Goal: Task Accomplishment & Management: Use online tool/utility

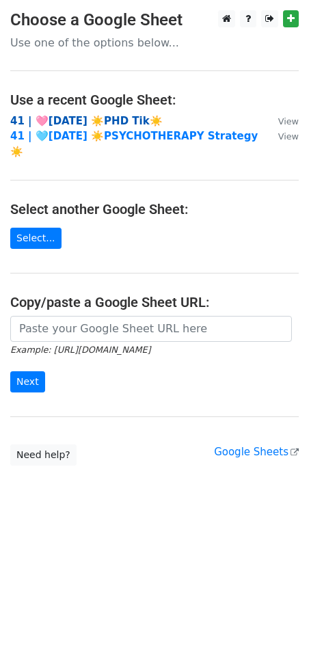
click at [51, 116] on strong "41 | 🩷AUG 23 ☀️PHD Tik☀️" at bounding box center [86, 121] width 152 height 12
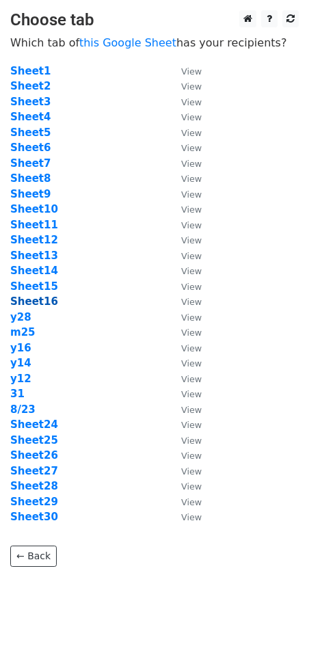
click at [38, 299] on strong "Sheet16" at bounding box center [34, 301] width 48 height 12
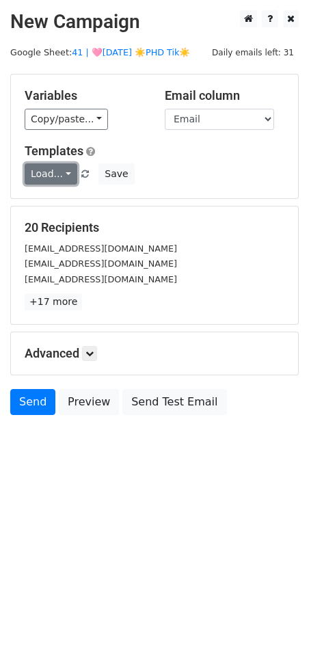
click at [50, 174] on link "Load..." at bounding box center [51, 173] width 53 height 21
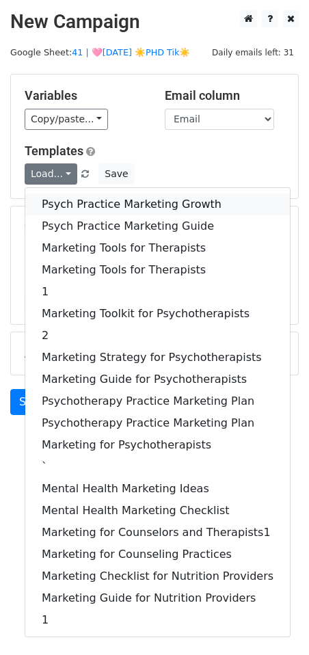
click at [81, 199] on link "Psych Practice Marketing Growth" at bounding box center [157, 204] width 265 height 22
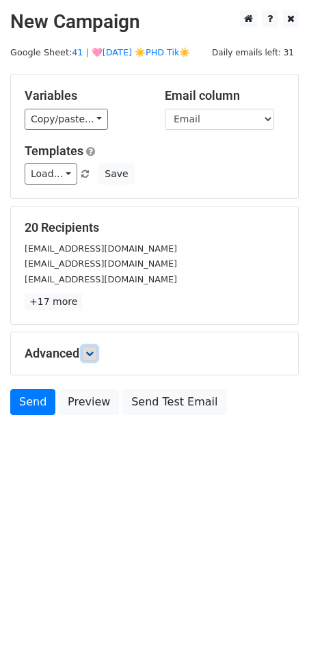
click at [94, 349] on icon at bounding box center [89, 353] width 8 height 8
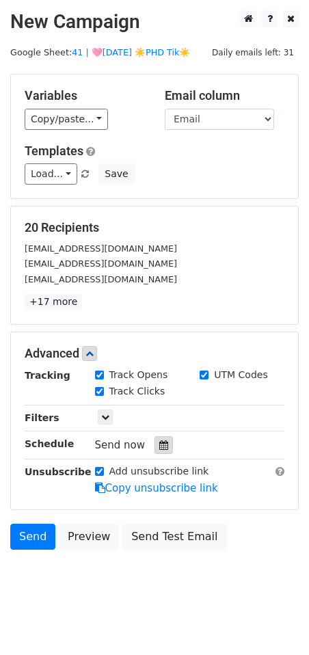
click at [162, 440] on icon at bounding box center [163, 445] width 9 height 10
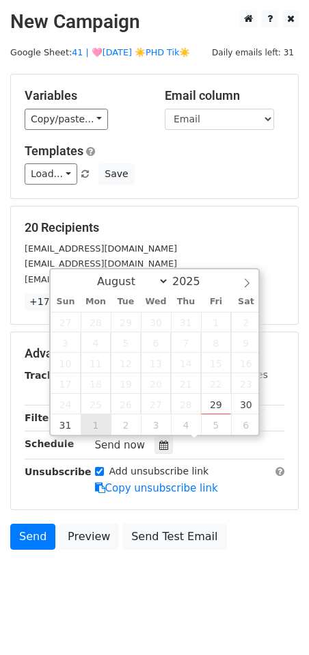
type input "2025-09-01 12:00"
select select "8"
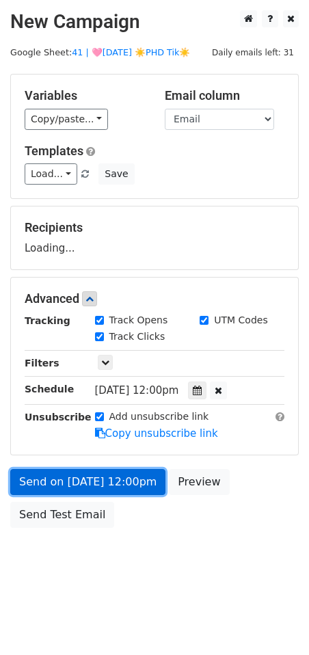
click at [93, 485] on link "Send on Sep 1 at 12:00pm" at bounding box center [87, 482] width 155 height 26
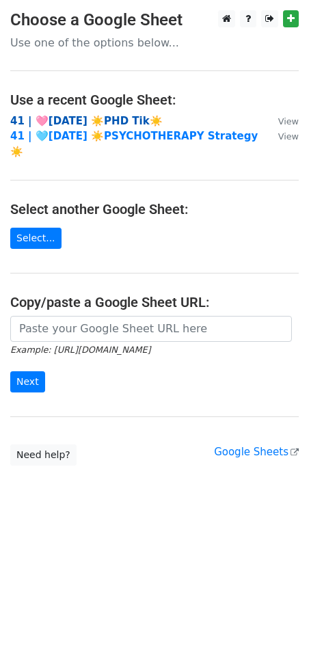
click at [94, 122] on strong "41 | 🩷AUG 23 ☀️PHD Tik☀️" at bounding box center [86, 121] width 152 height 12
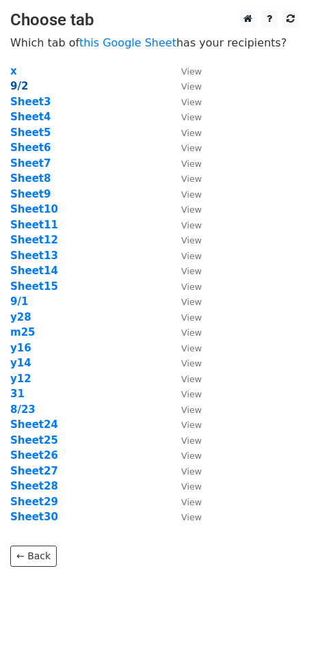
click at [23, 85] on strong "9/2" at bounding box center [19, 86] width 18 height 12
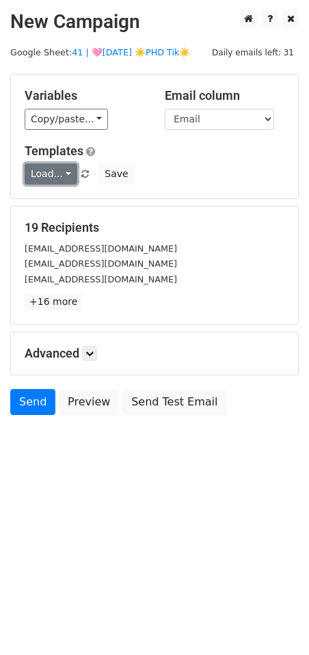
click at [70, 174] on link "Load..." at bounding box center [51, 173] width 53 height 21
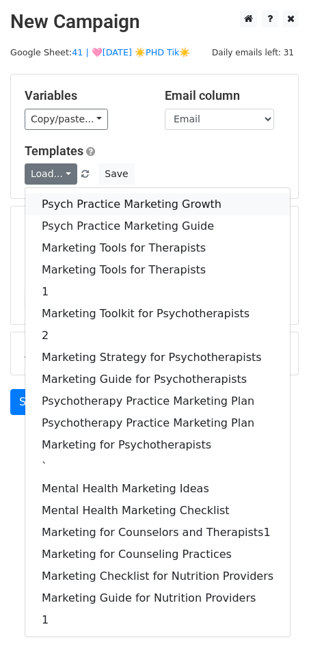
click at [74, 196] on link "Psych Practice Marketing Growth" at bounding box center [157, 204] width 265 height 22
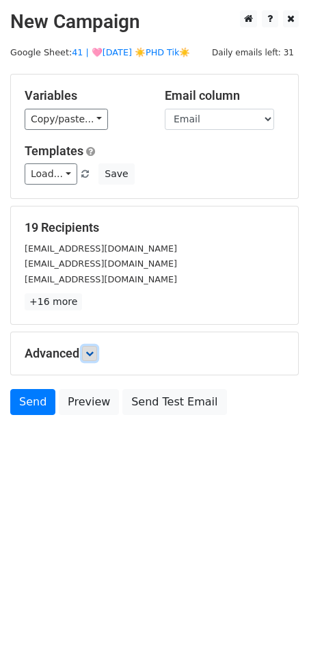
click at [90, 350] on icon at bounding box center [89, 353] width 8 height 8
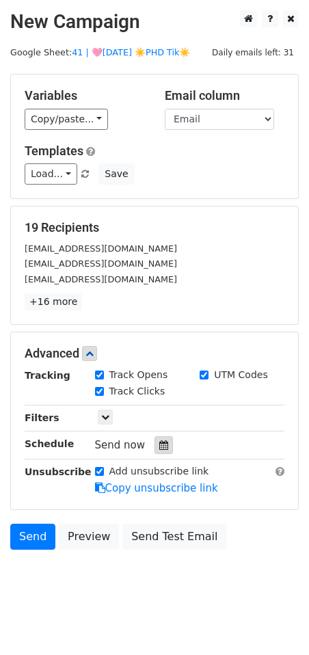
click at [159, 444] on icon at bounding box center [163, 445] width 9 height 10
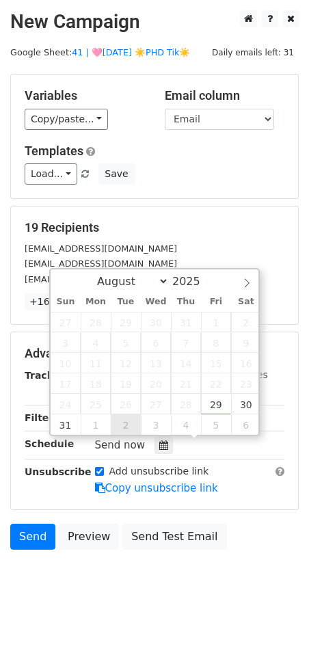
type input "2025-09-02 12:00"
select select "8"
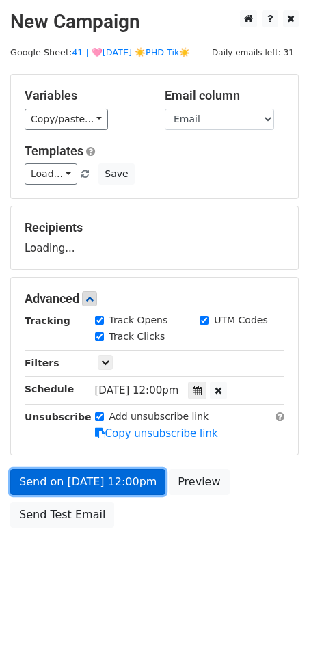
click at [97, 478] on link "Send on Sep 2 at 12:00pm" at bounding box center [87, 482] width 155 height 26
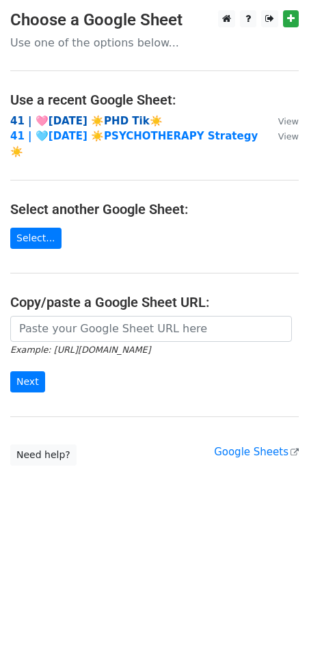
click at [102, 119] on strong "41 | 🩷[DATE] ☀️PHD Tik☀️" at bounding box center [86, 121] width 152 height 12
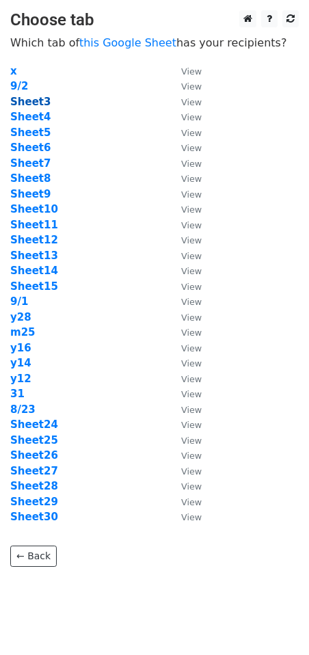
click at [39, 101] on strong "Sheet3" at bounding box center [30, 102] width 40 height 12
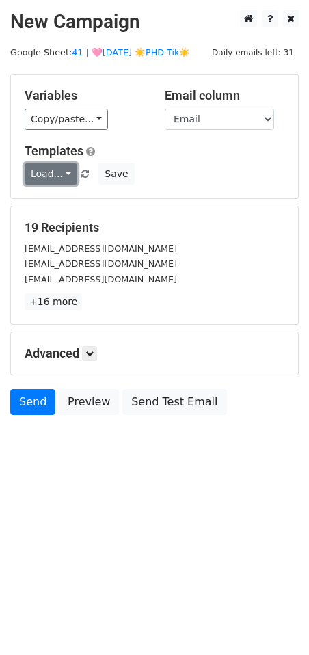
click at [55, 174] on link "Load..." at bounding box center [51, 173] width 53 height 21
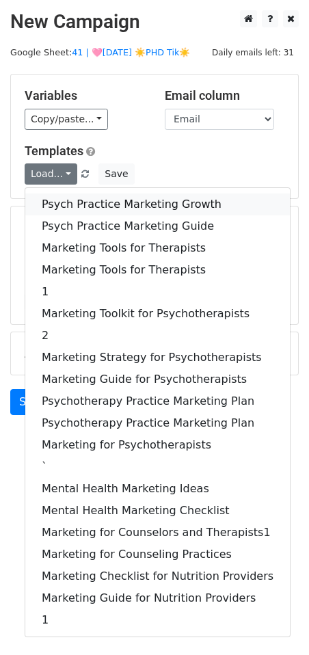
click at [68, 196] on link "Psych Practice Marketing Growth" at bounding box center [157, 204] width 265 height 22
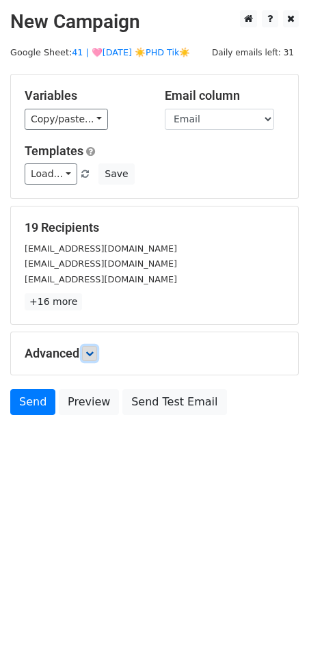
click at [94, 358] on link at bounding box center [89, 353] width 15 height 15
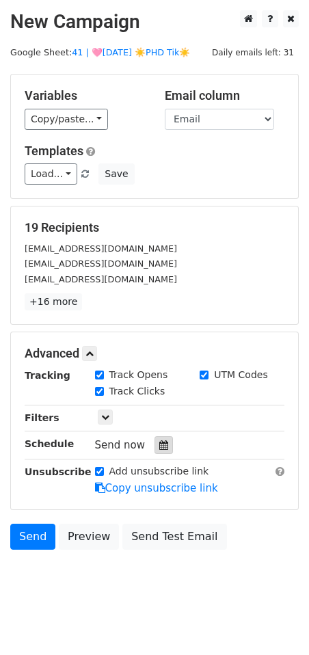
click at [159, 446] on icon at bounding box center [163, 445] width 9 height 10
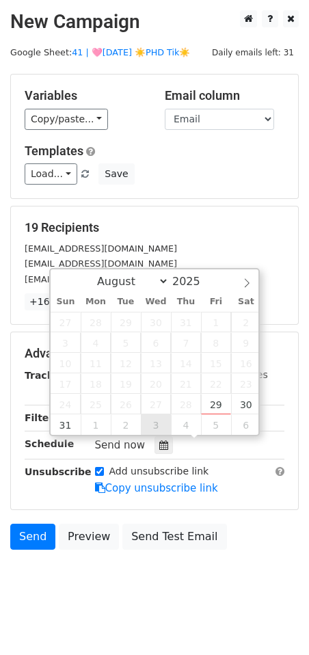
type input "2025-09-03 12:00"
select select "8"
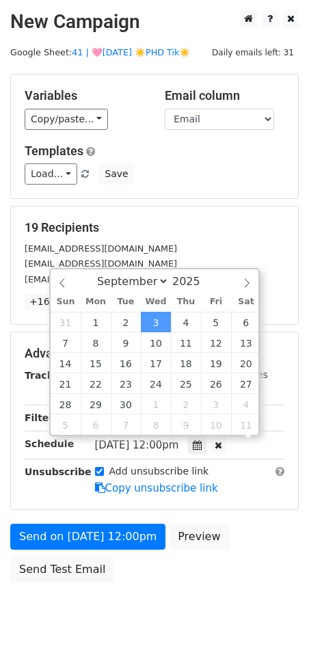
scroll to position [1, 0]
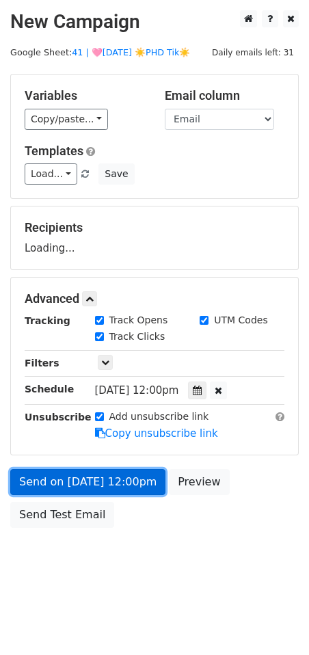
click at [134, 478] on link "Send on Sep 3 at 12:00pm" at bounding box center [87, 482] width 155 height 26
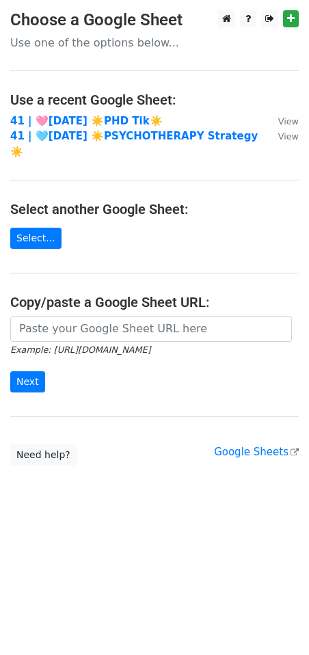
click at [90, 113] on td "41 | 🩷AUG 23 ☀️PHD Tik☀️" at bounding box center [137, 121] width 254 height 16
click at [83, 116] on strong "41 | 🩷AUG 23 ☀️PHD Tik☀️" at bounding box center [86, 121] width 152 height 12
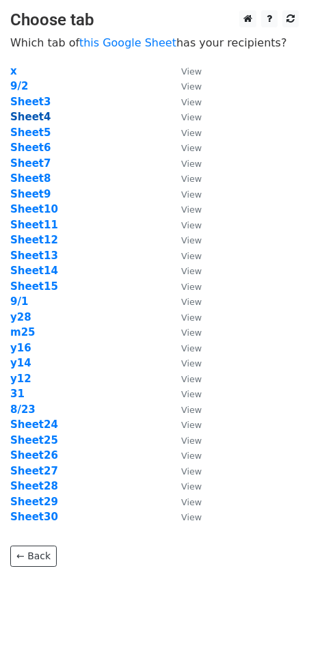
click at [38, 115] on strong "Sheet4" at bounding box center [30, 117] width 40 height 12
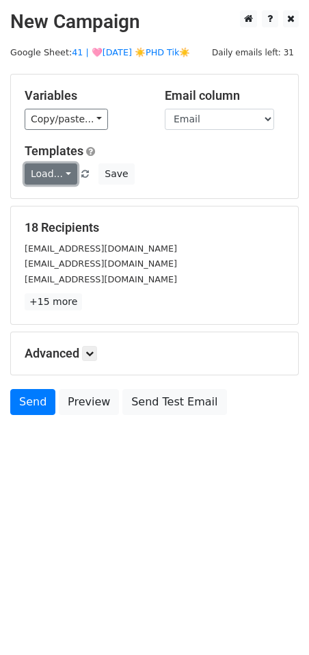
click at [55, 172] on link "Load..." at bounding box center [51, 173] width 53 height 21
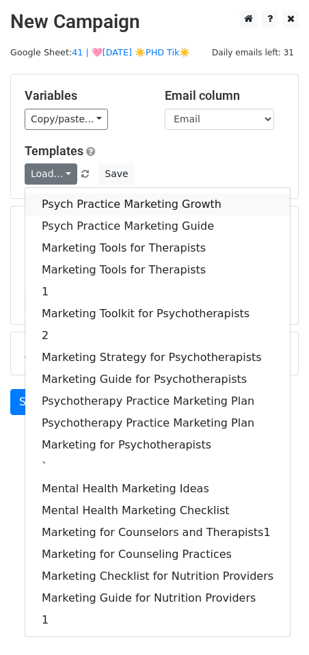
click at [72, 213] on link "Psych Practice Marketing Growth" at bounding box center [157, 204] width 265 height 22
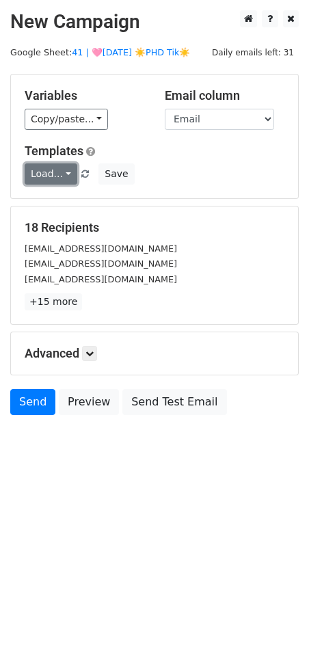
click at [57, 177] on link "Load..." at bounding box center [51, 173] width 53 height 21
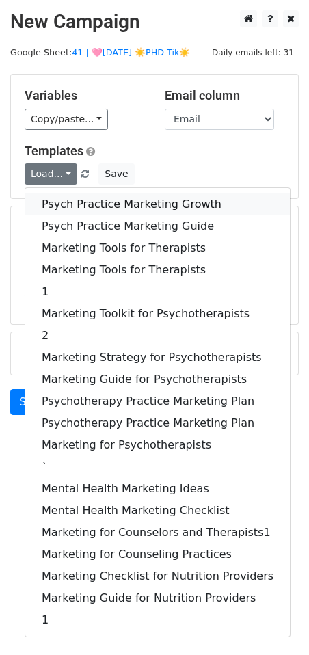
click at [66, 213] on link "Psych Practice Marketing Growth" at bounding box center [157, 204] width 265 height 22
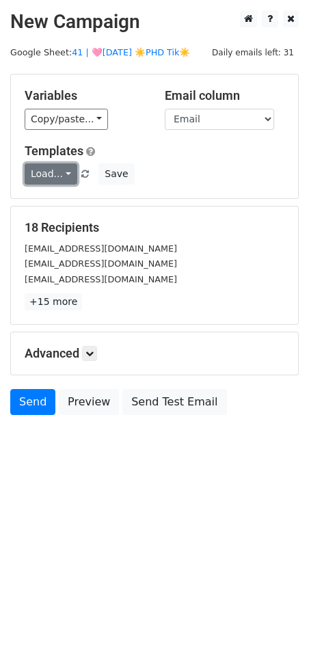
click at [57, 178] on link "Load..." at bounding box center [51, 173] width 53 height 21
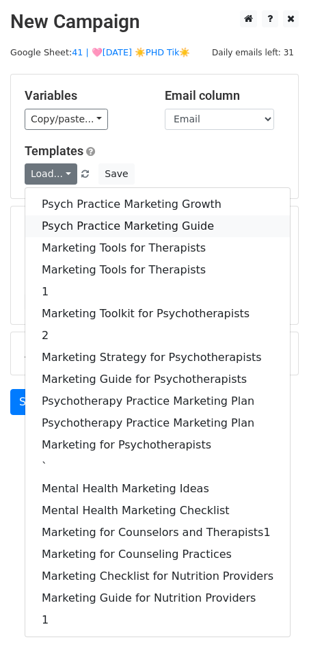
click at [65, 219] on link "Psych Practice Marketing Guide" at bounding box center [157, 226] width 265 height 22
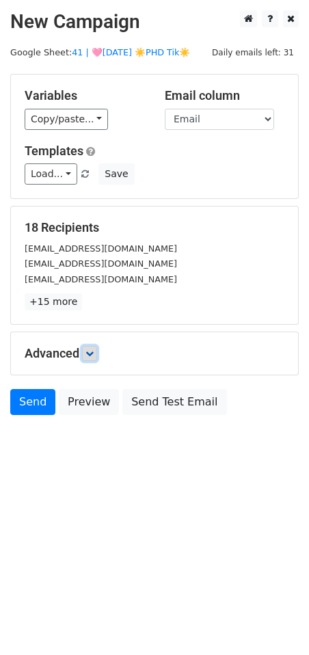
click at [91, 349] on icon at bounding box center [89, 353] width 8 height 8
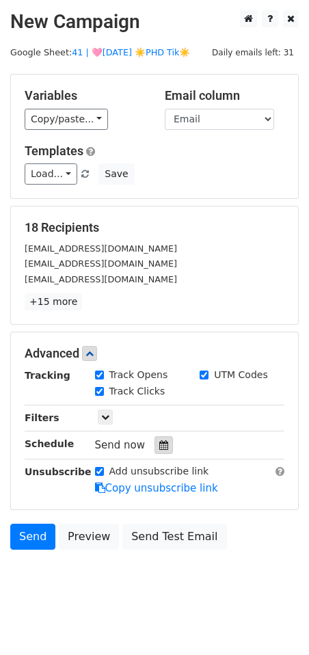
click at [159, 441] on icon at bounding box center [163, 445] width 9 height 10
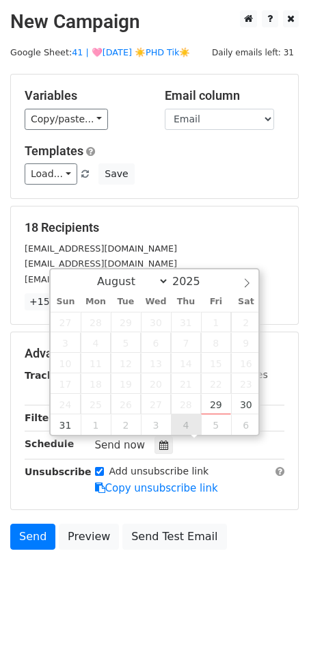
type input "2025-09-04 12:00"
select select "8"
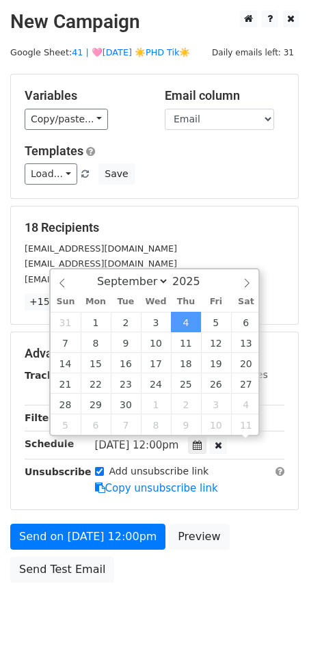
scroll to position [1, 0]
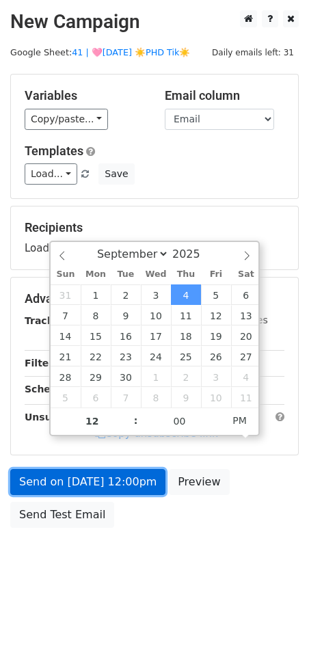
click at [137, 479] on link "Send on Sep 4 at 12:00pm" at bounding box center [87, 482] width 155 height 26
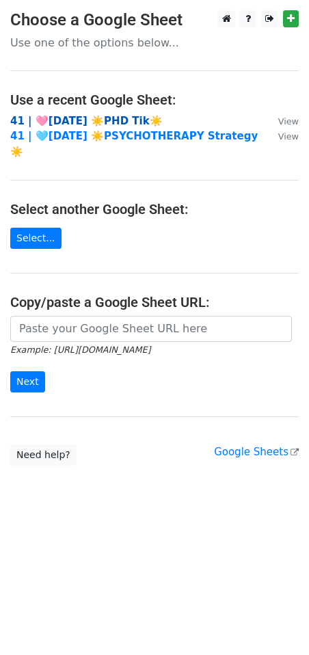
click at [96, 120] on strong "41 | 🩷[DATE] ☀️PHD Tik☀️" at bounding box center [86, 121] width 152 height 12
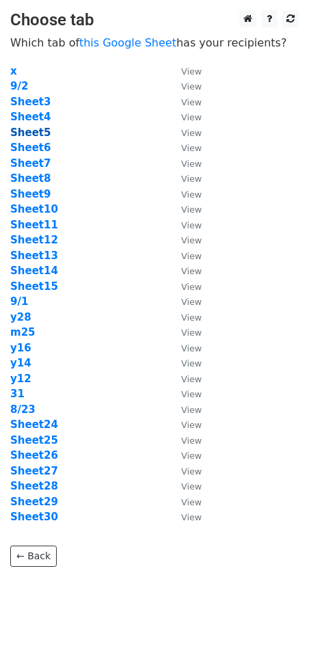
click at [36, 128] on strong "Sheet5" at bounding box center [30, 132] width 40 height 12
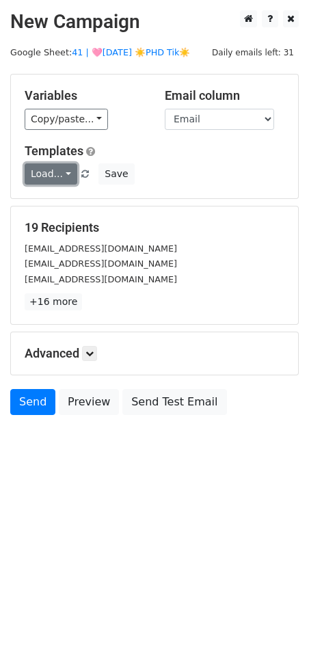
click at [51, 166] on link "Load..." at bounding box center [51, 173] width 53 height 21
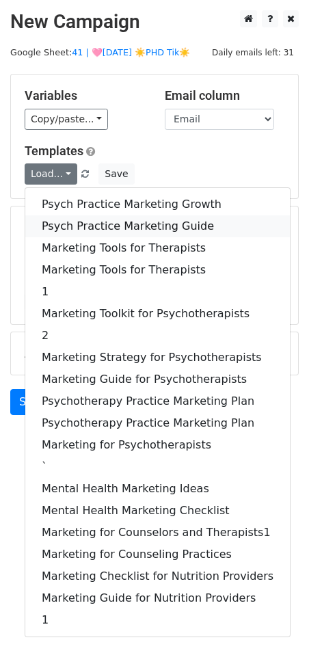
click at [52, 218] on link "Psych Practice Marketing Guide" at bounding box center [157, 226] width 265 height 22
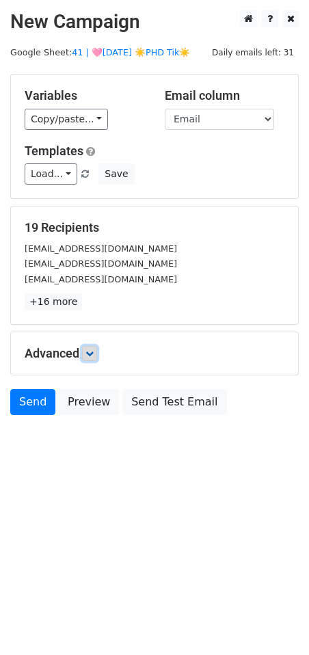
click at [94, 354] on icon at bounding box center [89, 353] width 8 height 8
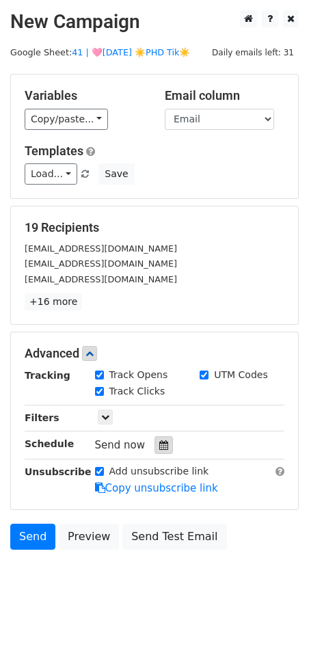
click at [159, 448] on icon at bounding box center [163, 445] width 9 height 10
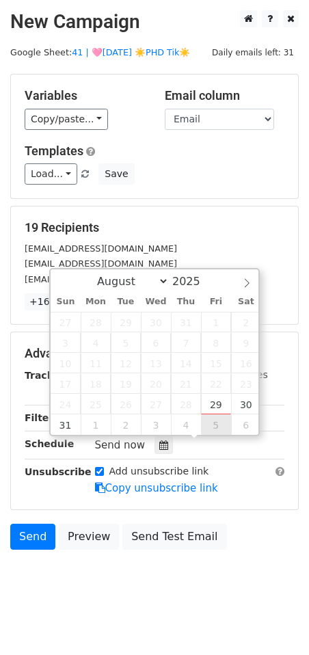
type input "2025-09-05 12:00"
select select "8"
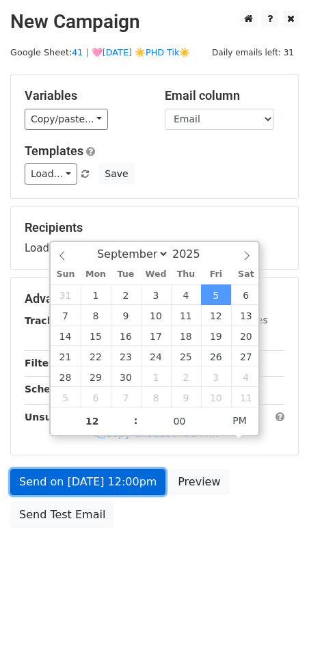
click at [113, 478] on link "Send on Sep 5 at 12:00pm" at bounding box center [87, 482] width 155 height 26
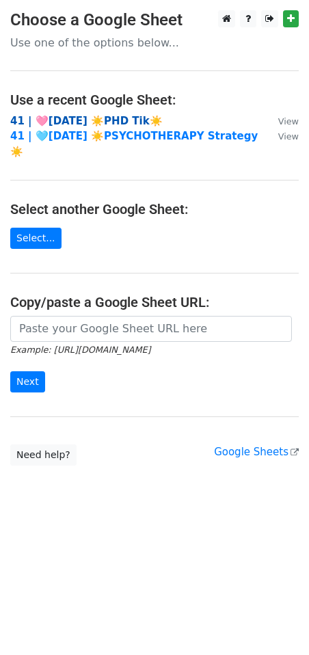
click at [104, 118] on strong "41 | 🩷AUG 23 ☀️PHD Tik☀️" at bounding box center [86, 121] width 152 height 12
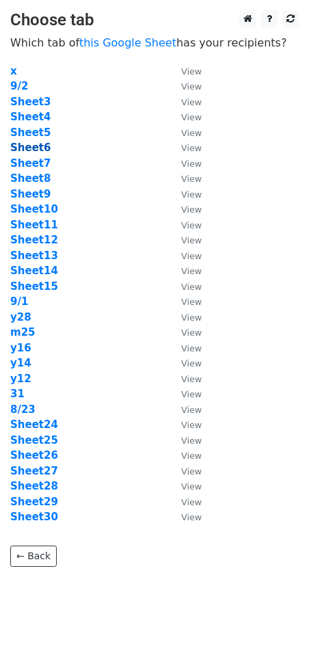
click at [38, 145] on strong "Sheet6" at bounding box center [30, 147] width 40 height 12
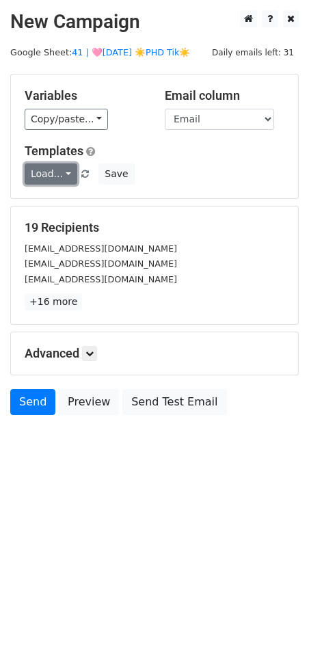
click at [53, 176] on link "Load..." at bounding box center [51, 173] width 53 height 21
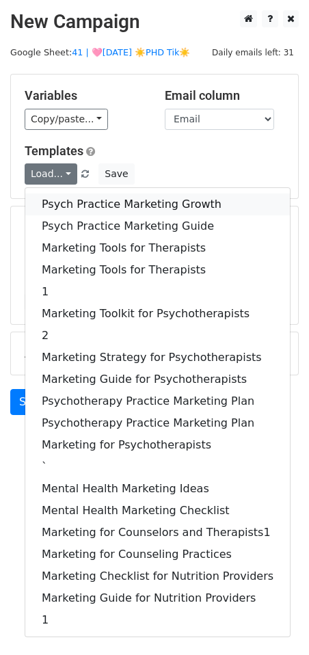
click at [57, 204] on link "Psych Practice Marketing Growth" at bounding box center [157, 204] width 265 height 22
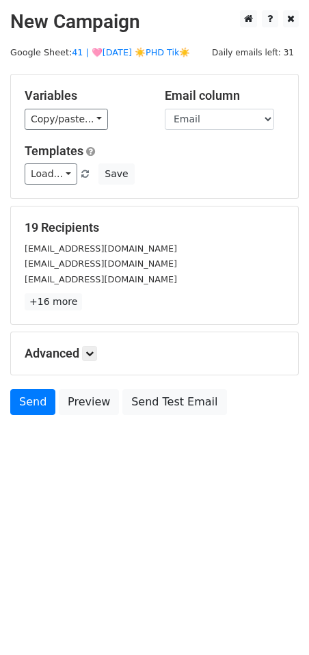
click at [94, 344] on div "Advanced Tracking Track Opens UTM Codes Track Clicks Filters Only include sprea…" at bounding box center [154, 353] width 287 height 42
click at [92, 354] on icon at bounding box center [89, 353] width 8 height 8
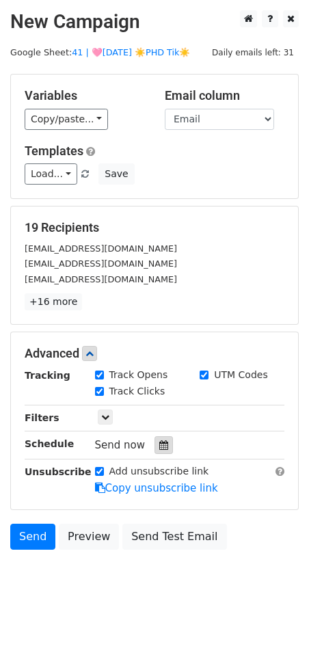
click at [159, 442] on icon at bounding box center [163, 445] width 9 height 10
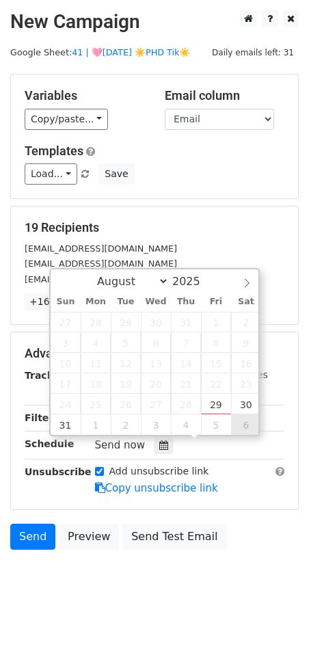
type input "[DATE] 12:00"
select select "8"
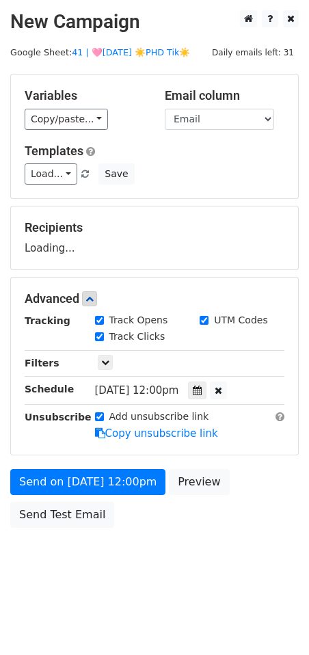
click at [118, 495] on div "Send on [DATE] 12:00pm Preview Send Test Email" at bounding box center [154, 502] width 309 height 66
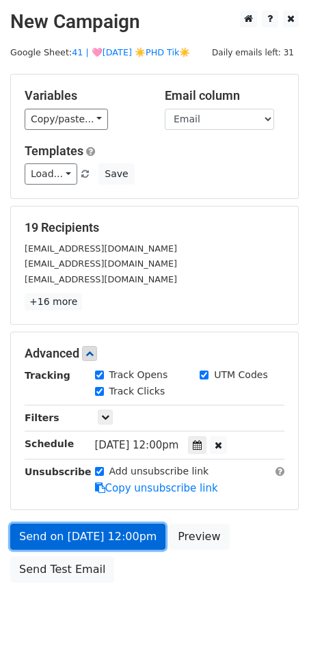
click at [116, 487] on form "Variables Copy/paste... {{Name}} {{Email}} Email column Name Email Templates Lo…" at bounding box center [154, 331] width 288 height 515
click at [115, 533] on link "Send on [DATE] 12:00pm" at bounding box center [87, 537] width 155 height 26
